Goal: Check status

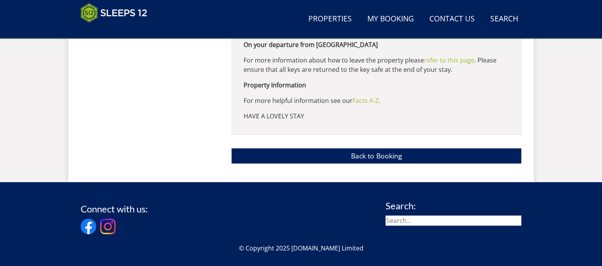
scroll to position [715, 0]
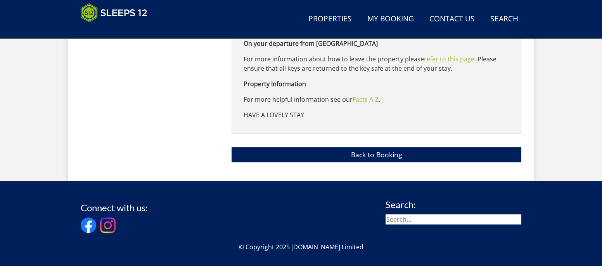
click at [466, 63] on link "refer to this page" at bounding box center [449, 59] width 50 height 9
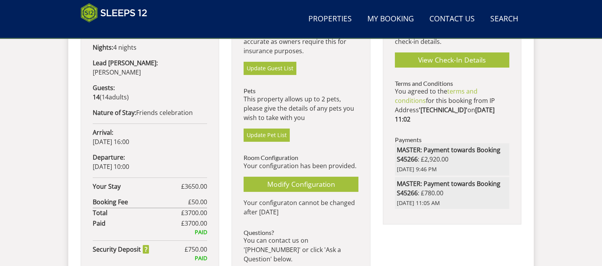
scroll to position [424, 0]
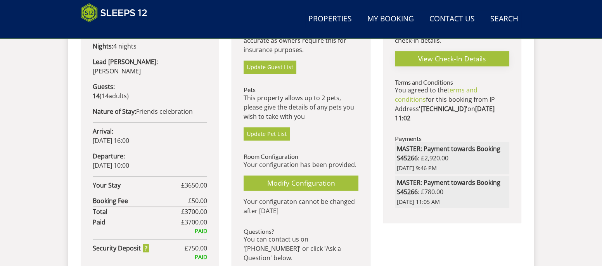
click at [507, 66] on link "View Check-In Details" at bounding box center [452, 58] width 114 height 15
